Goal: Task Accomplishment & Management: Manage account settings

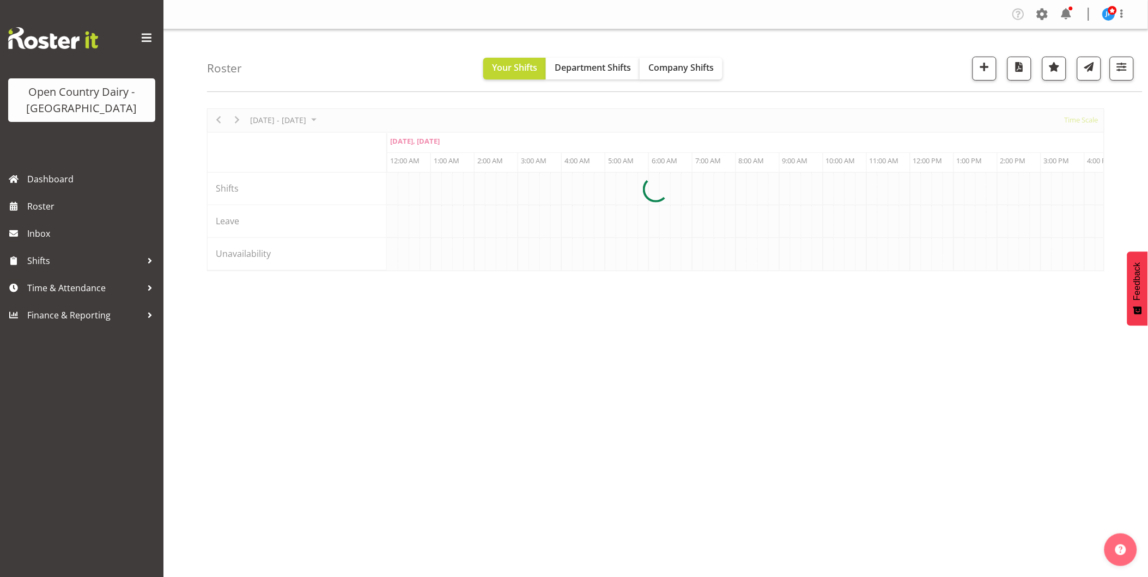
scroll to position [0, 1046]
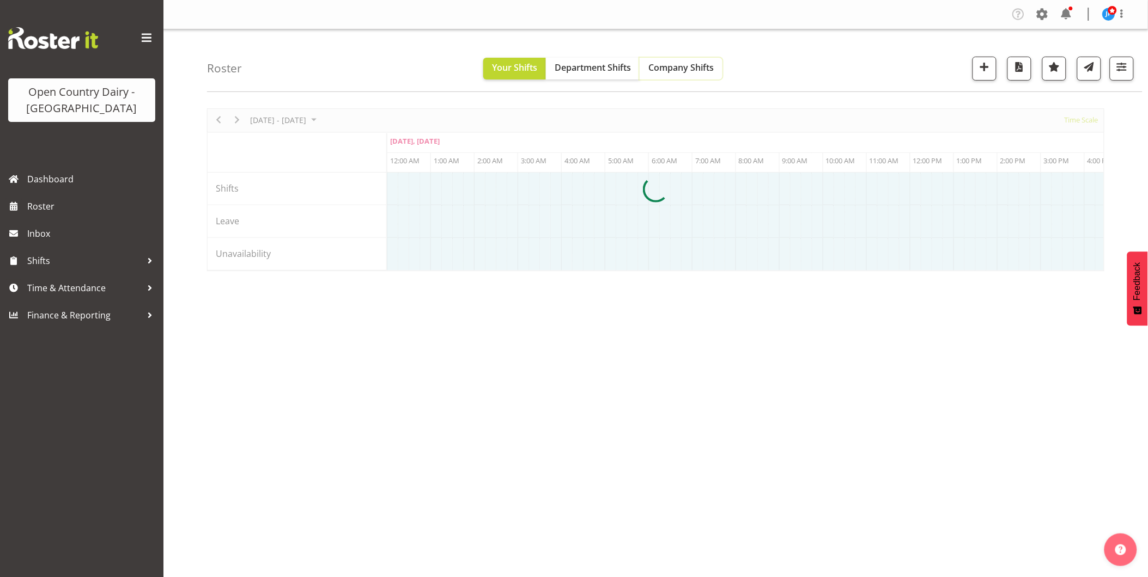
click at [679, 69] on span "Company Shifts" at bounding box center [680, 68] width 65 height 12
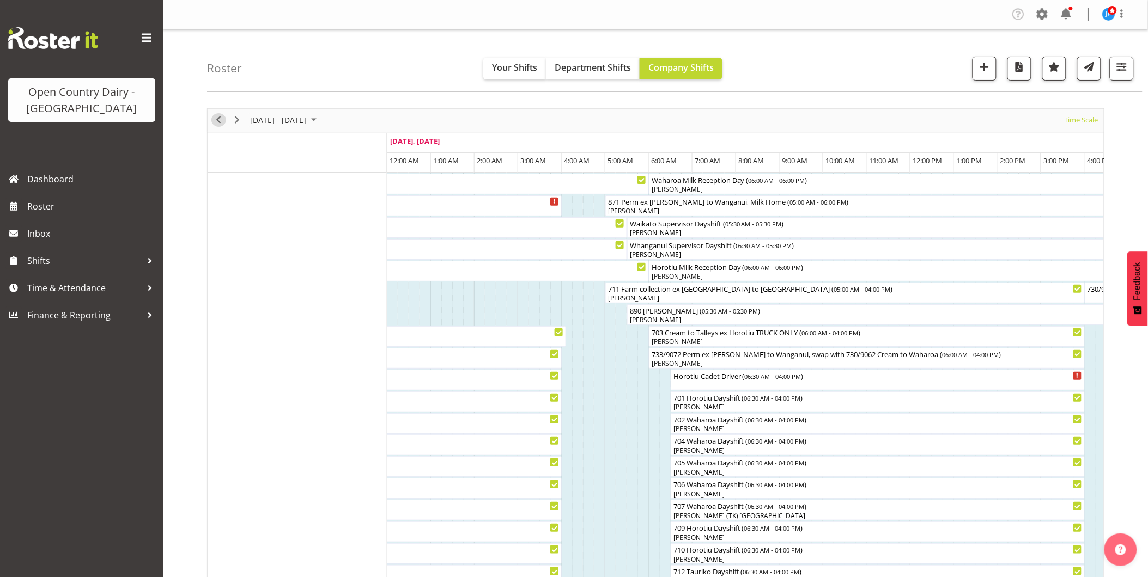
click at [216, 121] on span "Previous" at bounding box center [218, 120] width 13 height 14
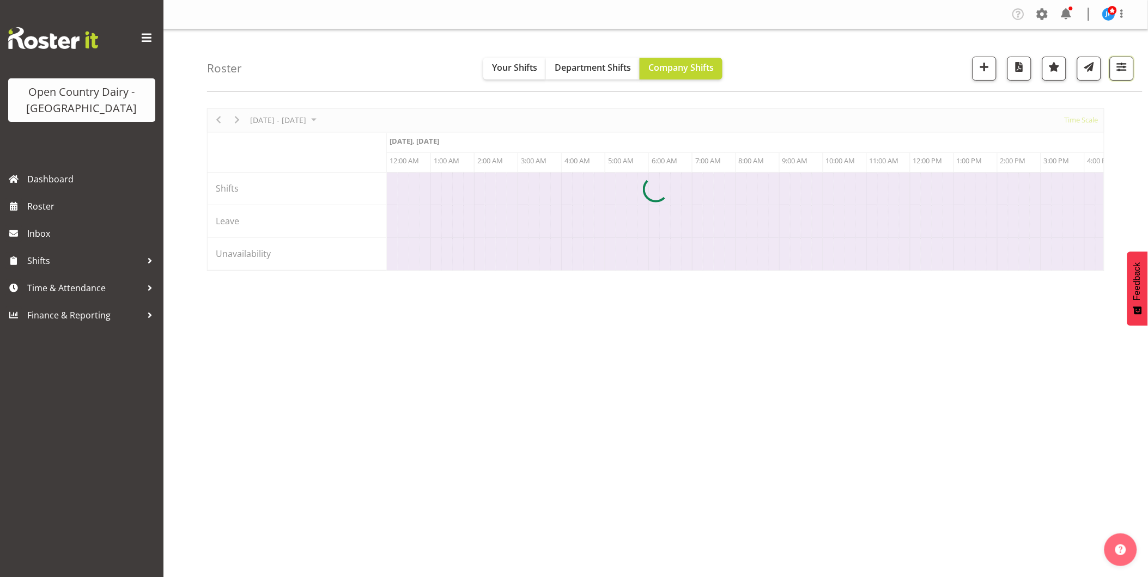
click at [1125, 71] on span "button" at bounding box center [1121, 67] width 14 height 14
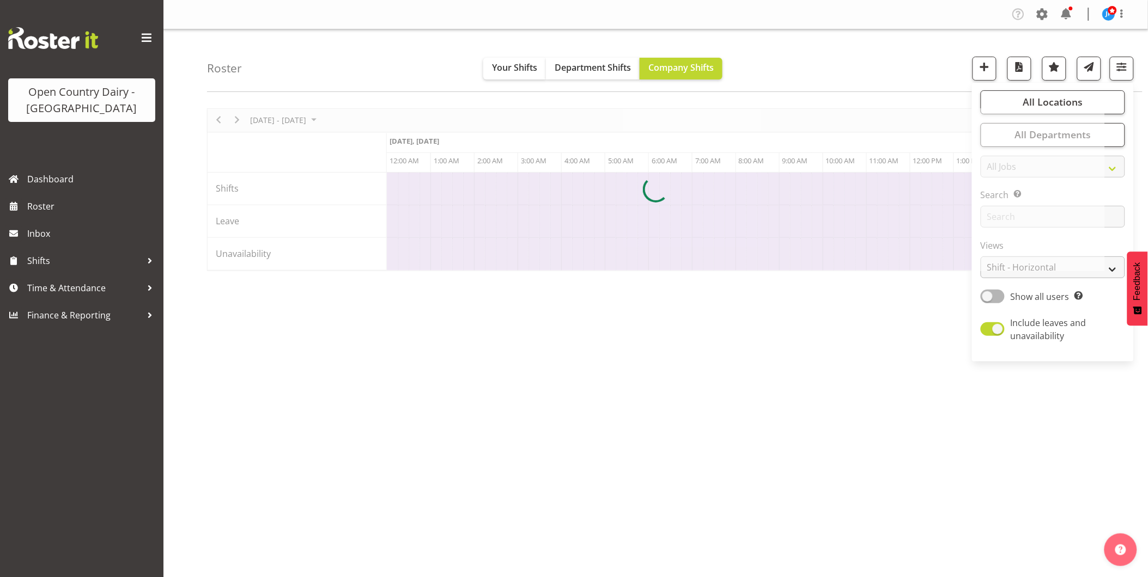
click at [1031, 267] on div at bounding box center [655, 189] width 897 height 163
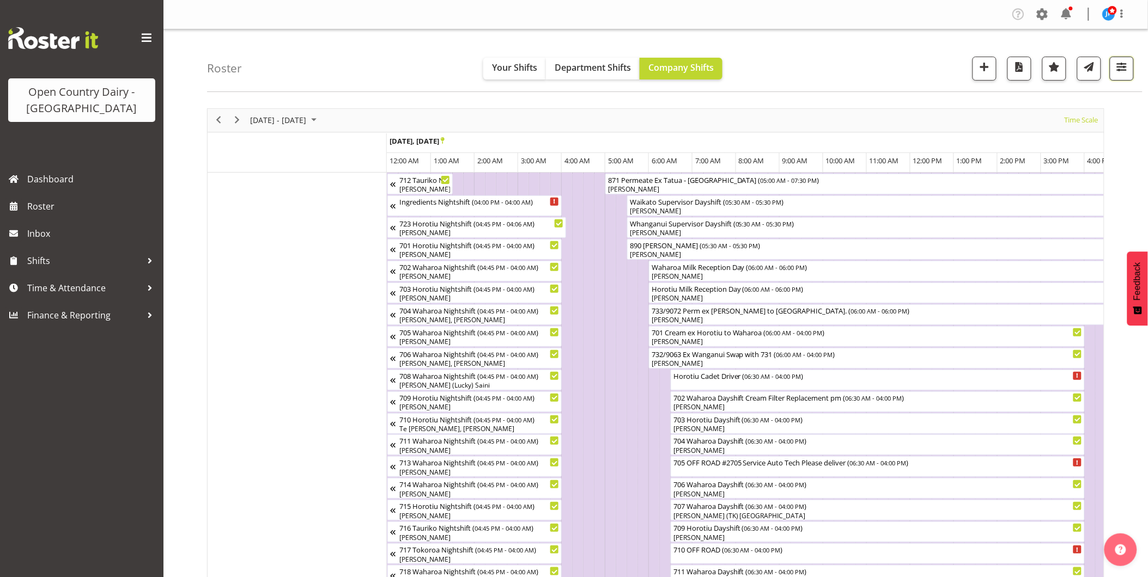
click at [1121, 73] on span "button" at bounding box center [1121, 67] width 14 height 14
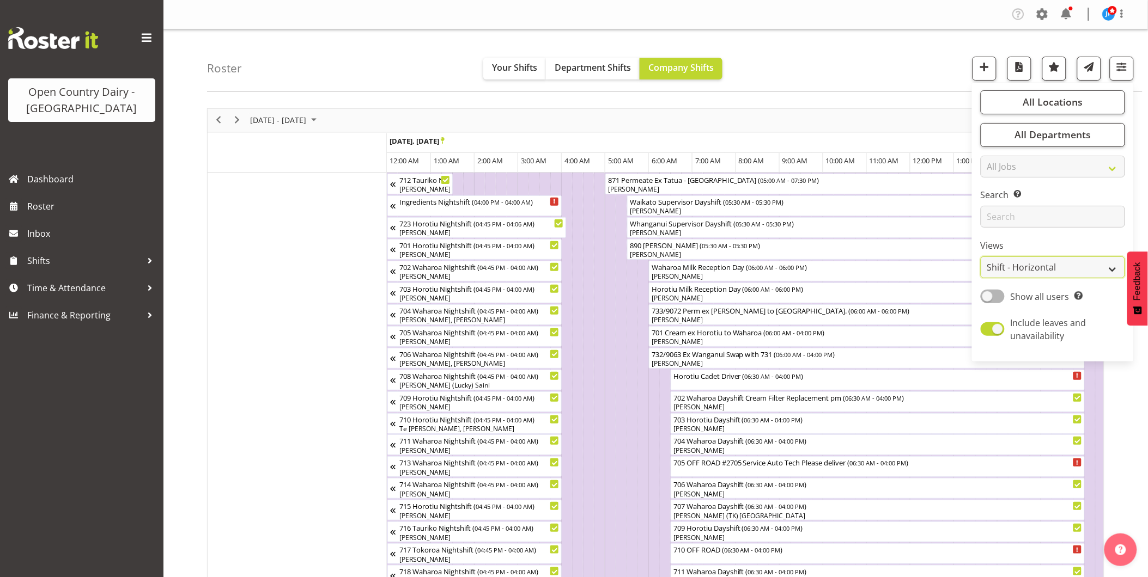
drag, startPoint x: 1060, startPoint y: 266, endPoint x: 1058, endPoint y: 271, distance: 6.1
click at [1060, 267] on select "Staff Role Shift - Horizontal Shift - Vertical Staff - Location" at bounding box center [1052, 268] width 144 height 22
select select "staff"
click at [981, 257] on select "Staff Role Shift - Horizontal Shift - Vertical Staff - Location" at bounding box center [1052, 268] width 144 height 22
click at [991, 330] on span at bounding box center [992, 329] width 24 height 14
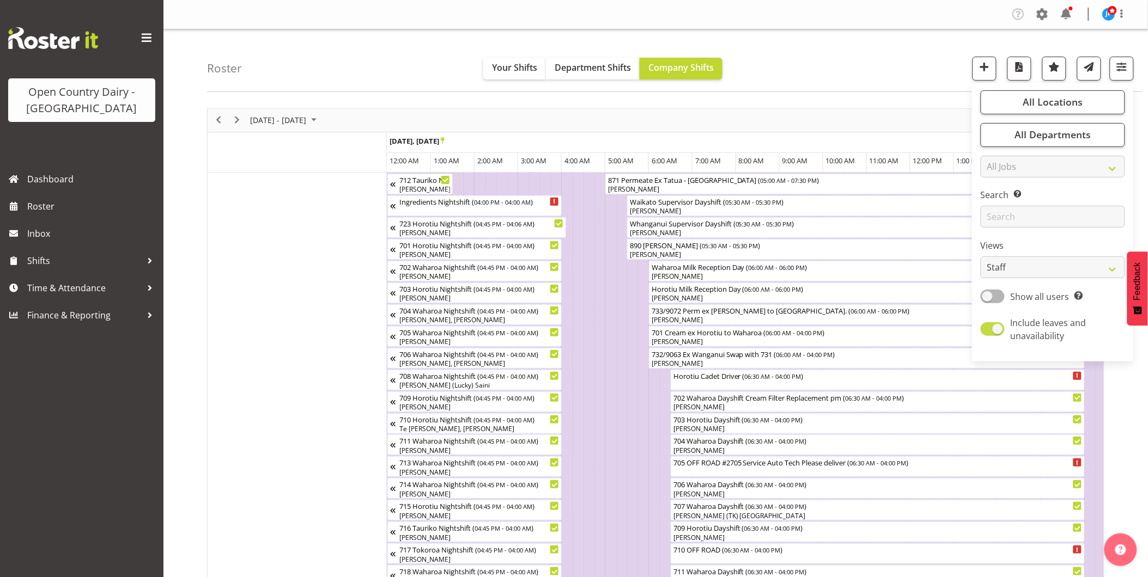
click at [987, 330] on input "Include leaves and unavailability" at bounding box center [983, 329] width 7 height 7
checkbox input "false"
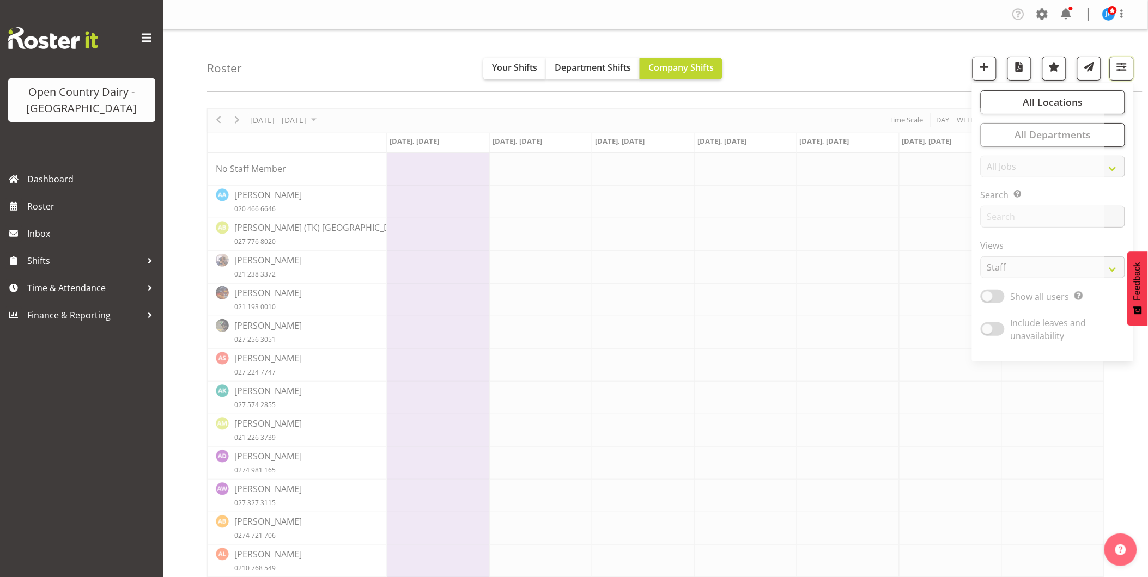
drag, startPoint x: 1123, startPoint y: 68, endPoint x: 1152, endPoint y: 19, distance: 57.2
click at [1123, 68] on span "button" at bounding box center [1121, 67] width 14 height 14
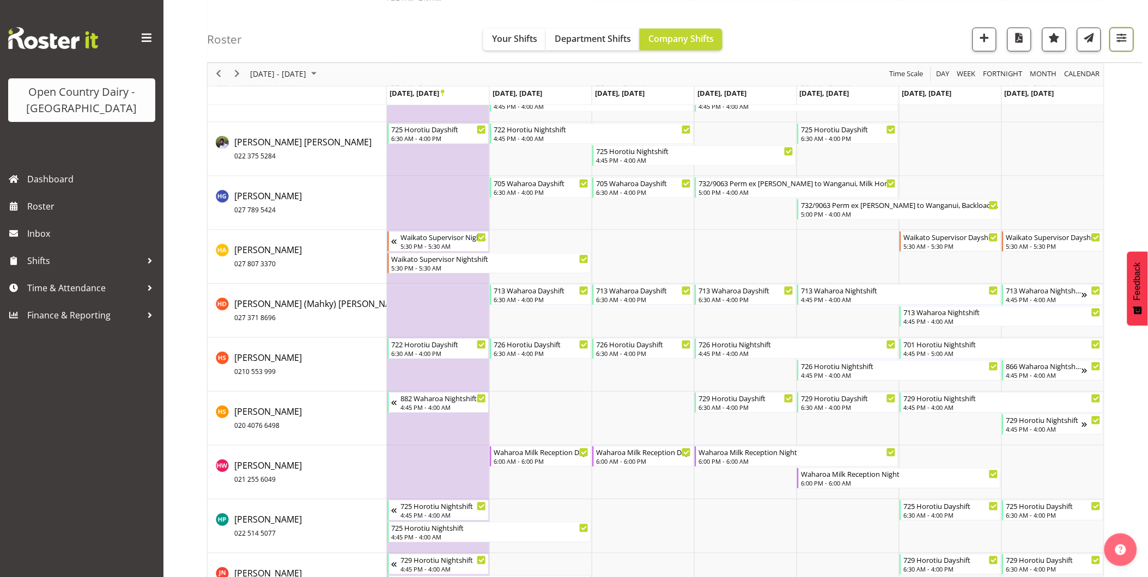
scroll to position [3582, 0]
